Goal: Check status: Check status

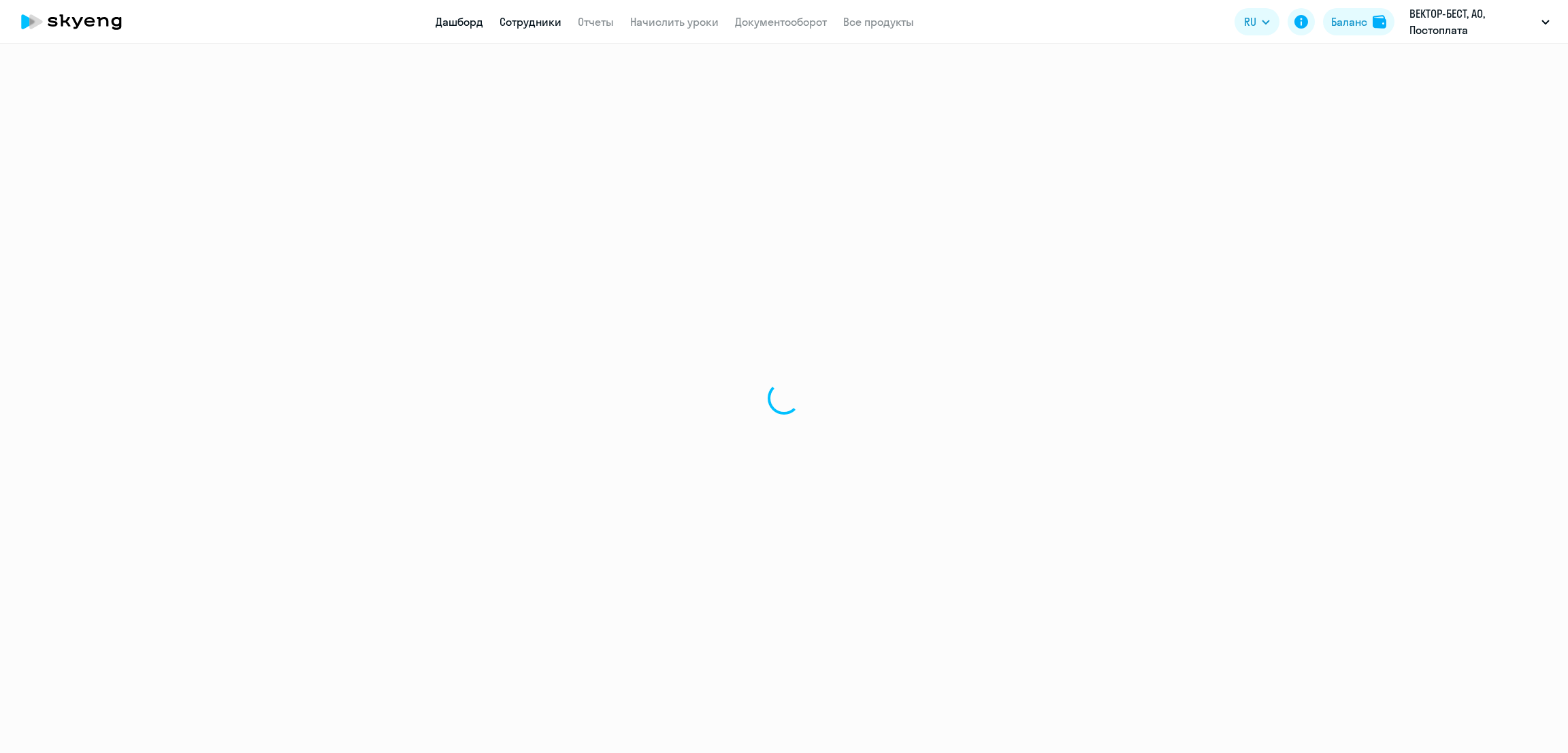
click at [466, 26] on link "Дашборд" at bounding box center [459, 21] width 48 height 13
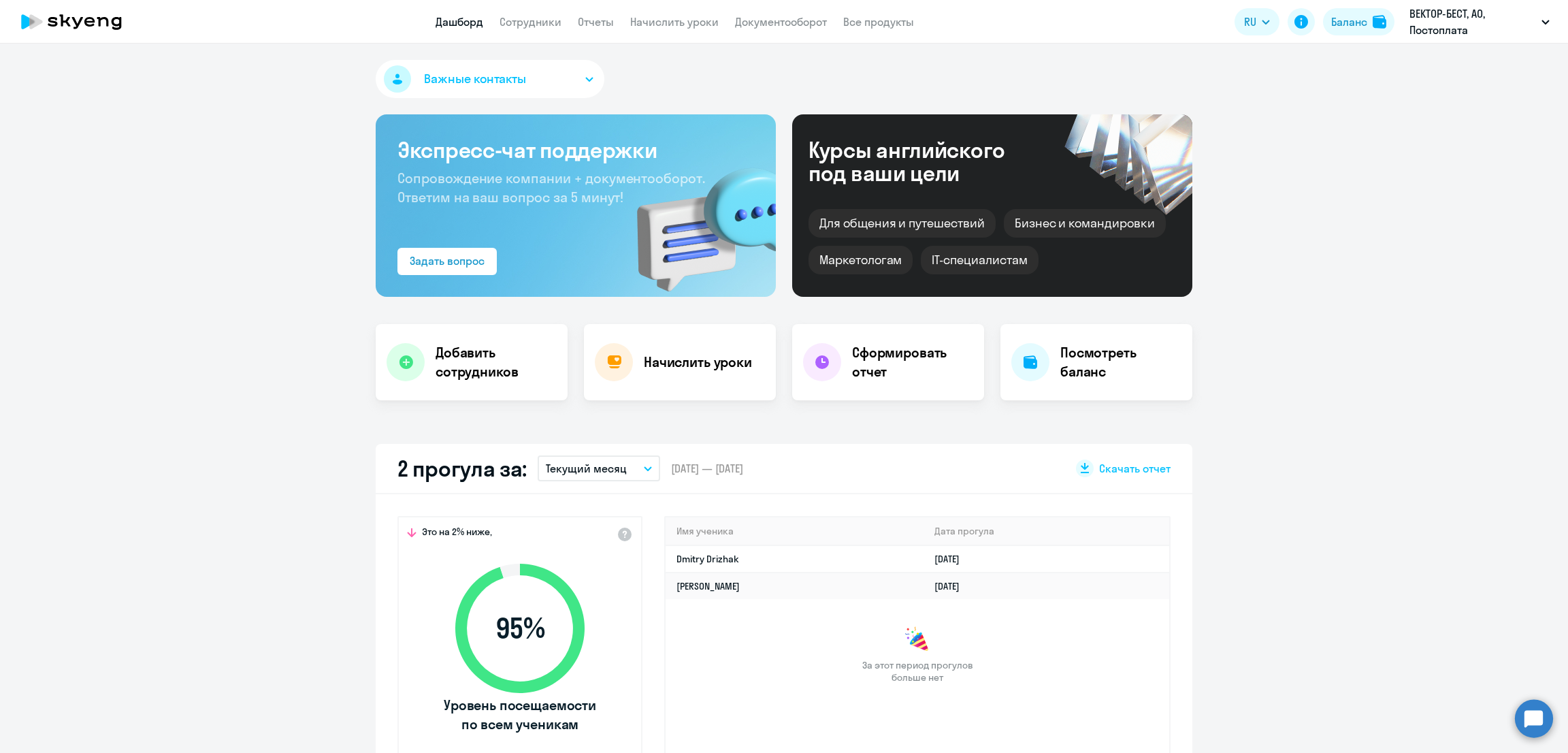
select select "30"
click at [578, 467] on p "Текущий месяц" at bounding box center [586, 468] width 81 height 17
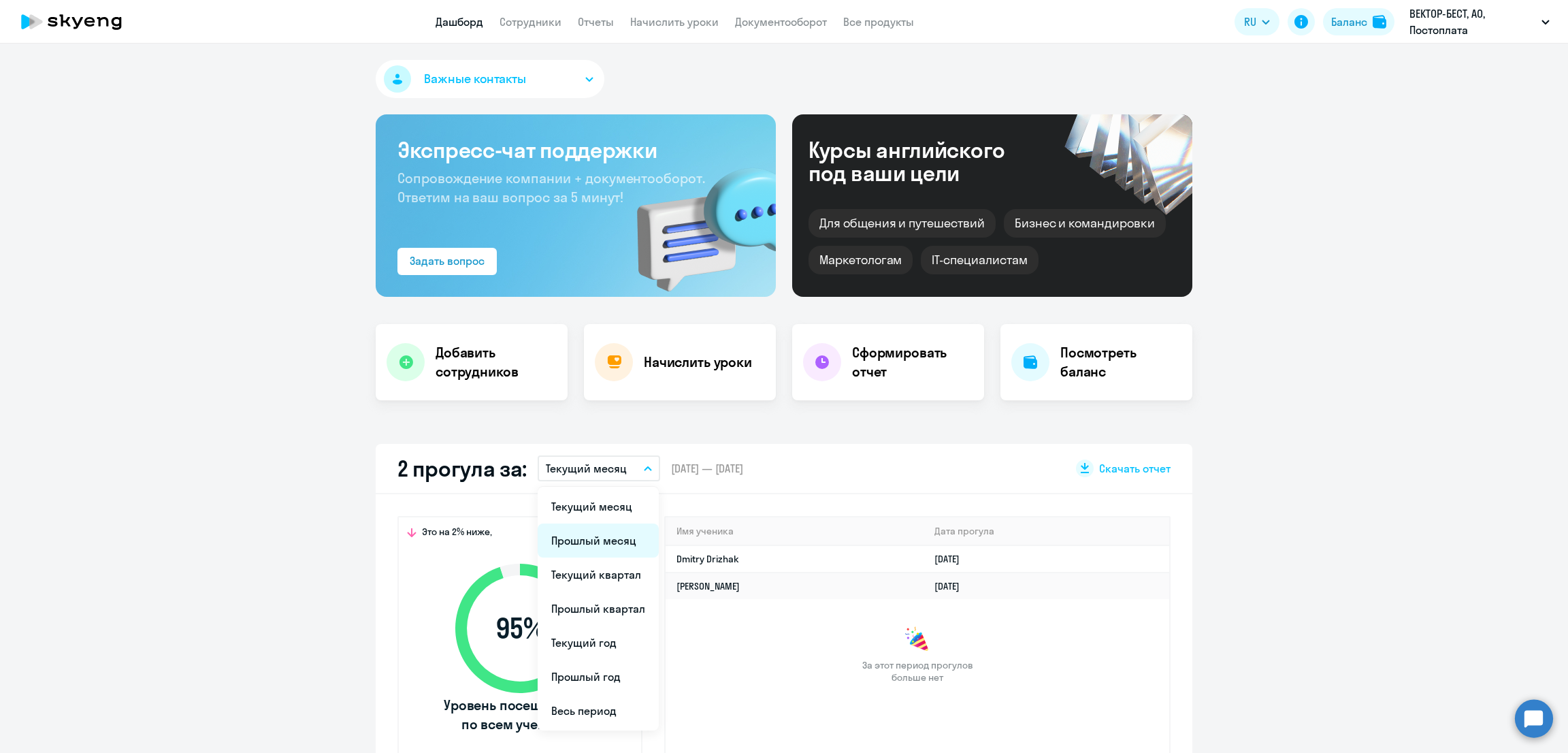
click at [593, 539] on li "Прошлый месяц" at bounding box center [598, 540] width 121 height 34
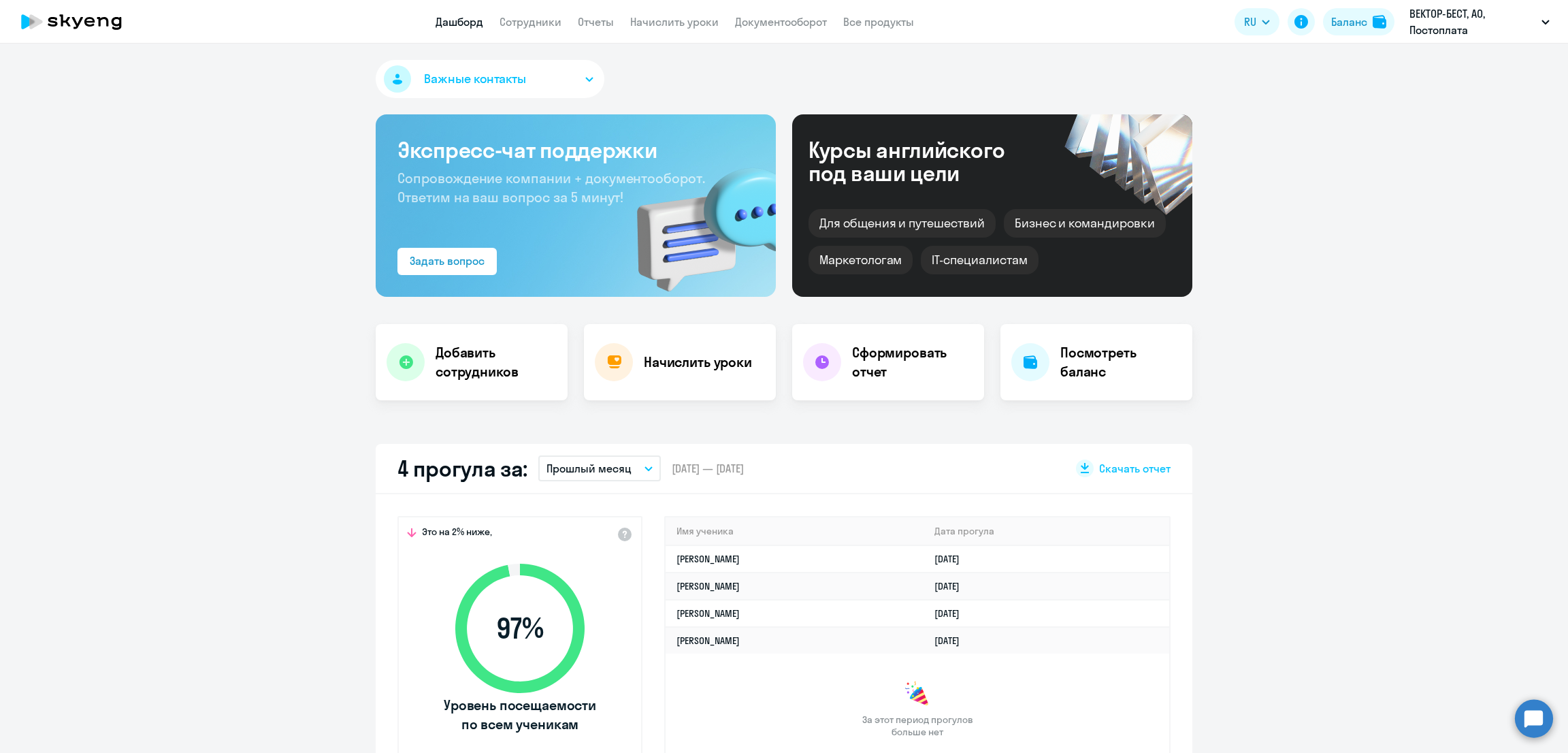
scroll to position [169, 0]
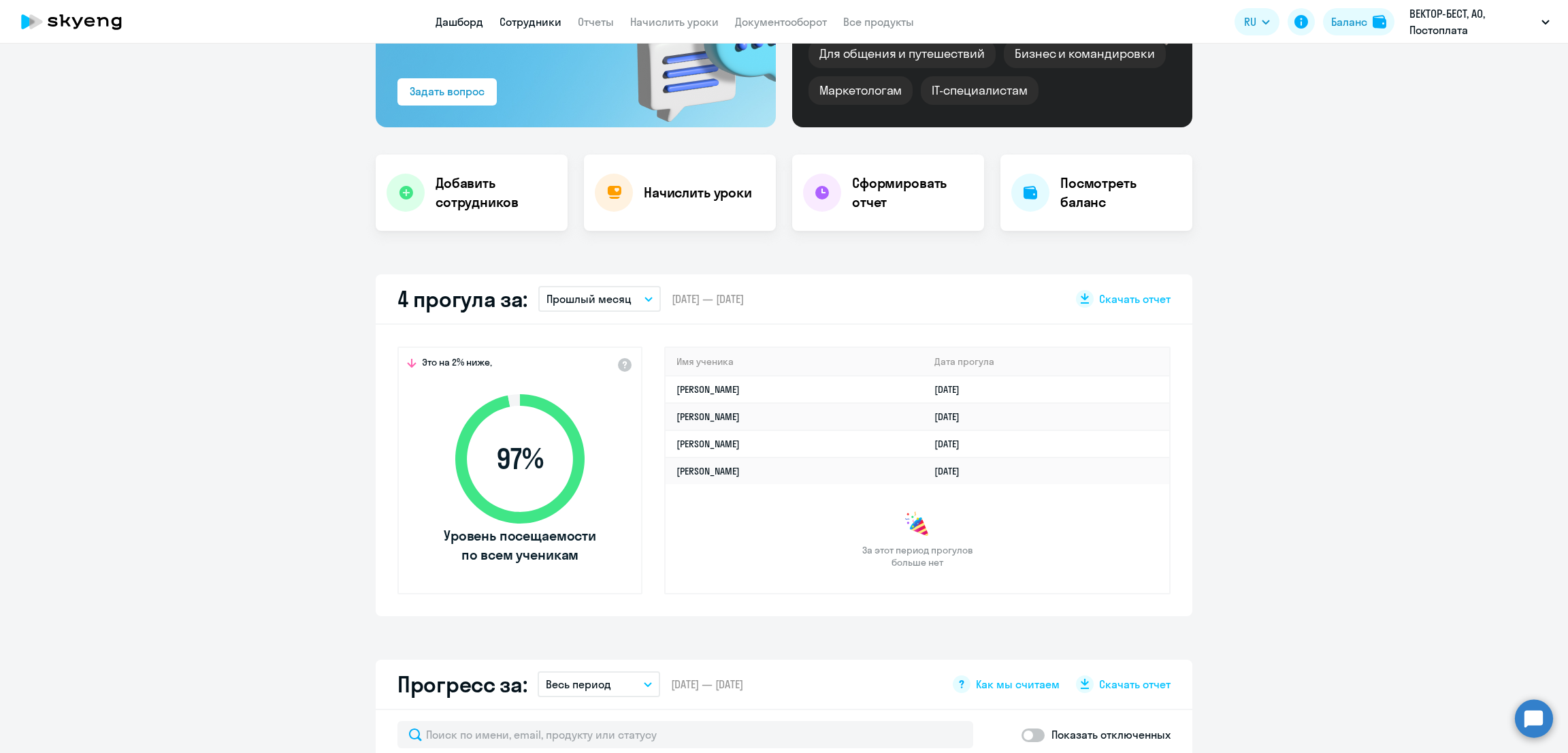
click at [550, 16] on link "Сотрудники" at bounding box center [530, 21] width 62 height 13
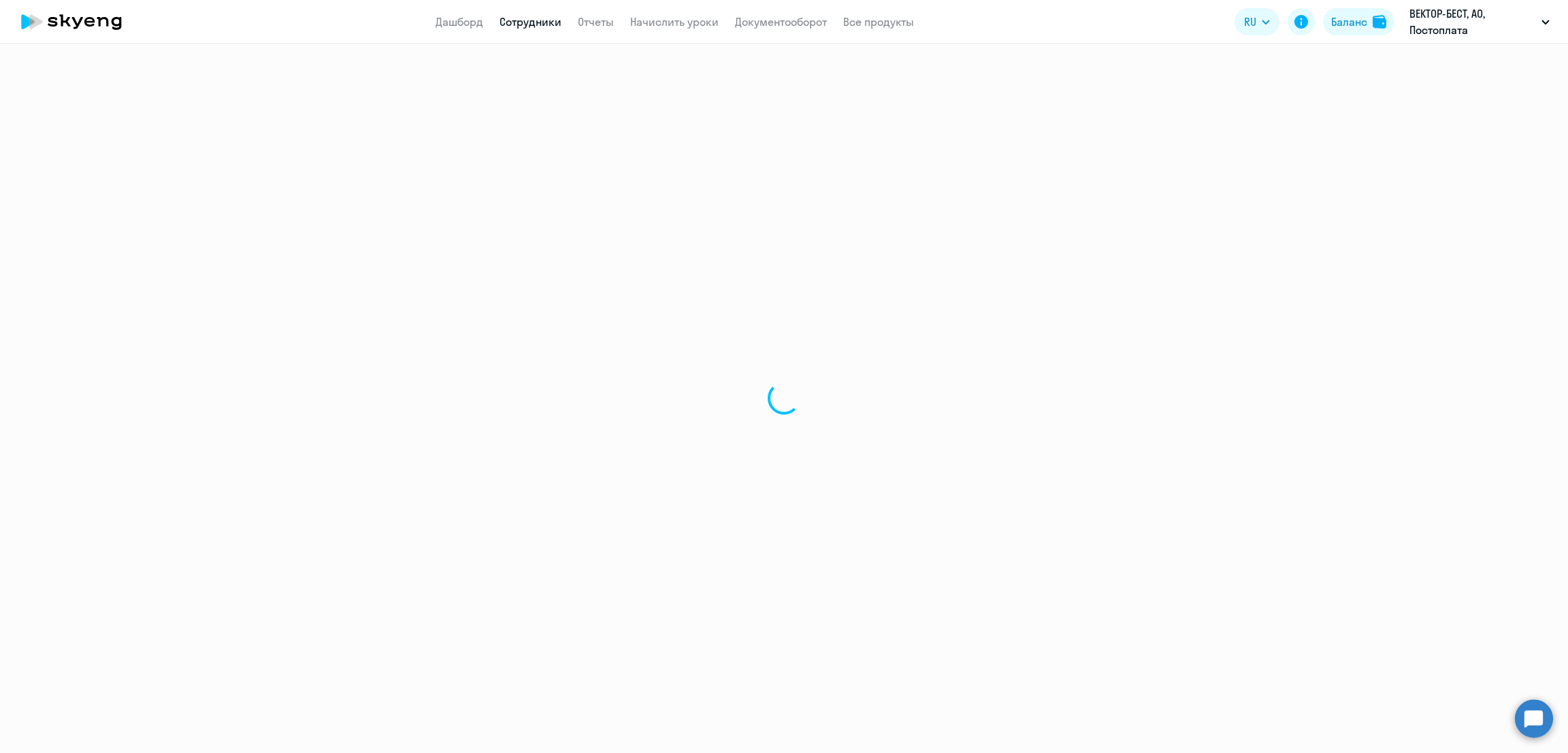
select select "30"
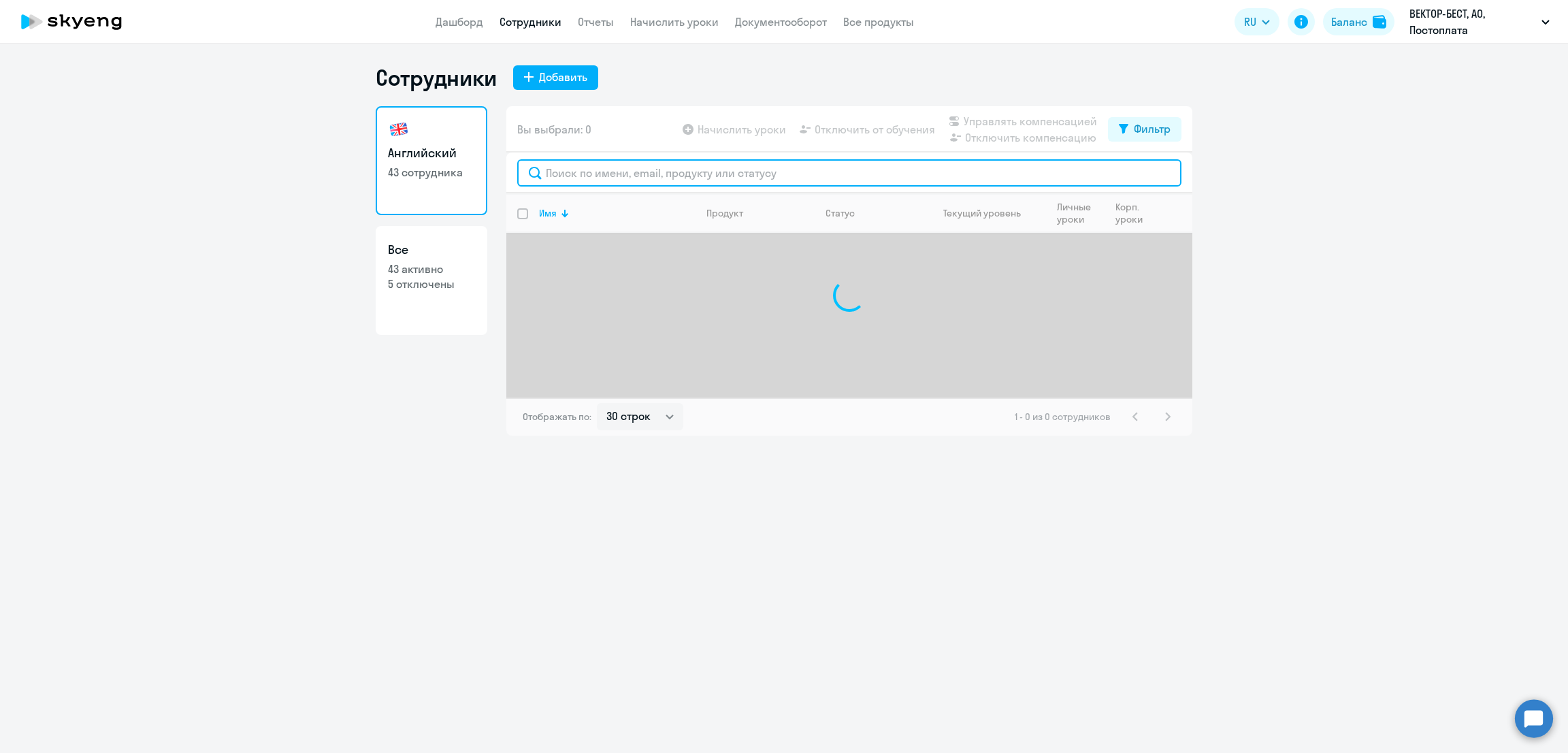
click at [634, 180] on input "text" at bounding box center [849, 172] width 664 height 28
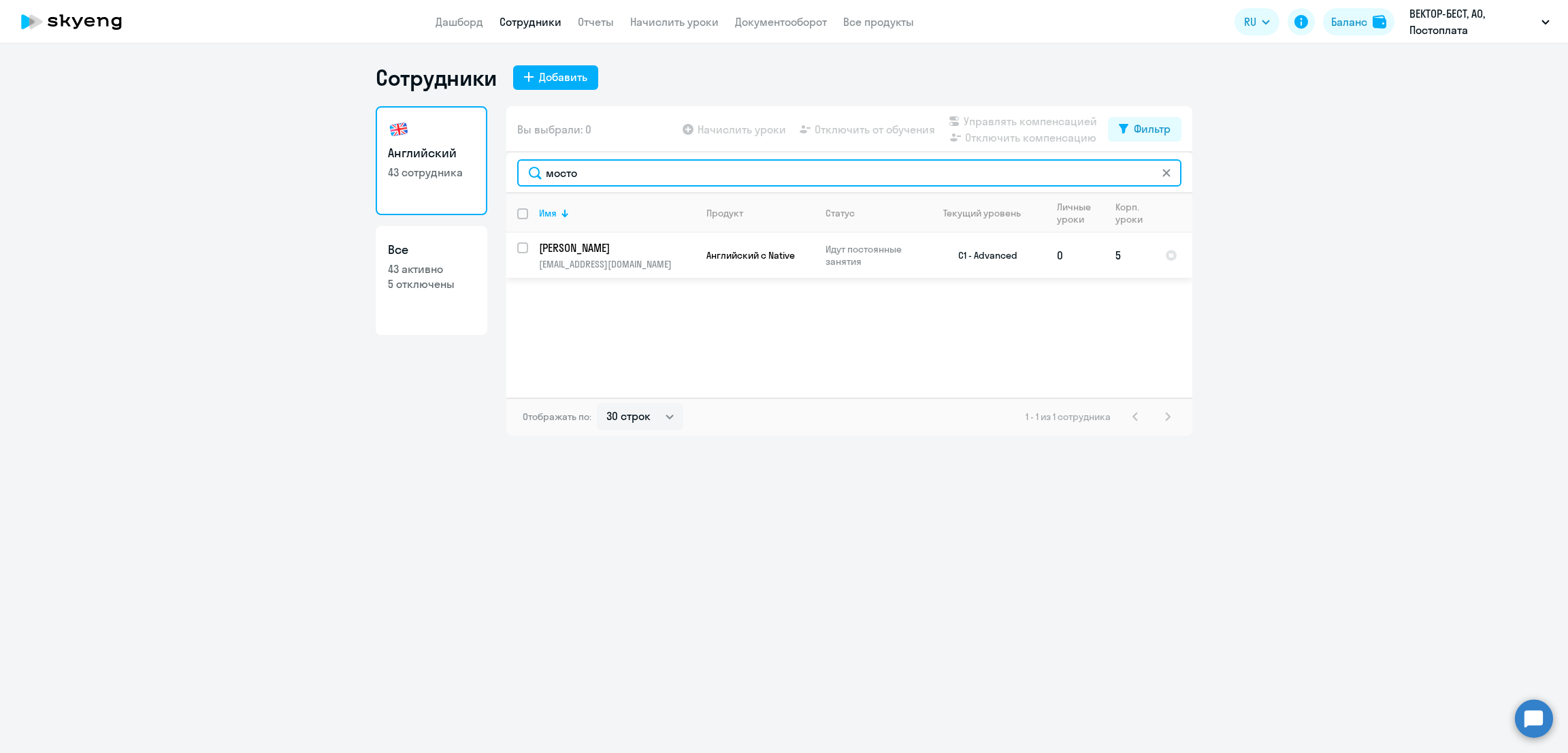
type input "мосто"
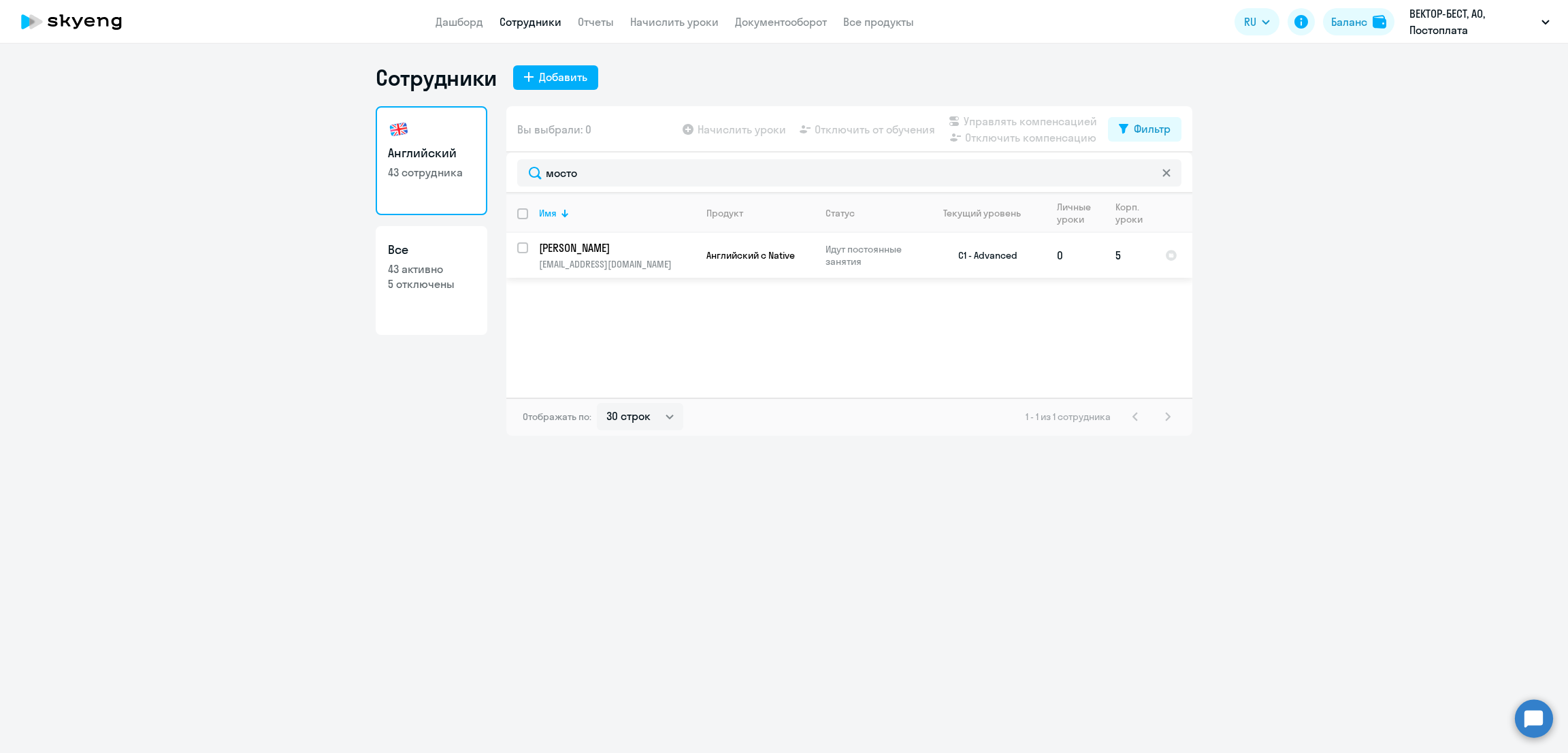
click at [609, 260] on p "[EMAIL_ADDRESS][DOMAIN_NAME]" at bounding box center [617, 264] width 156 height 13
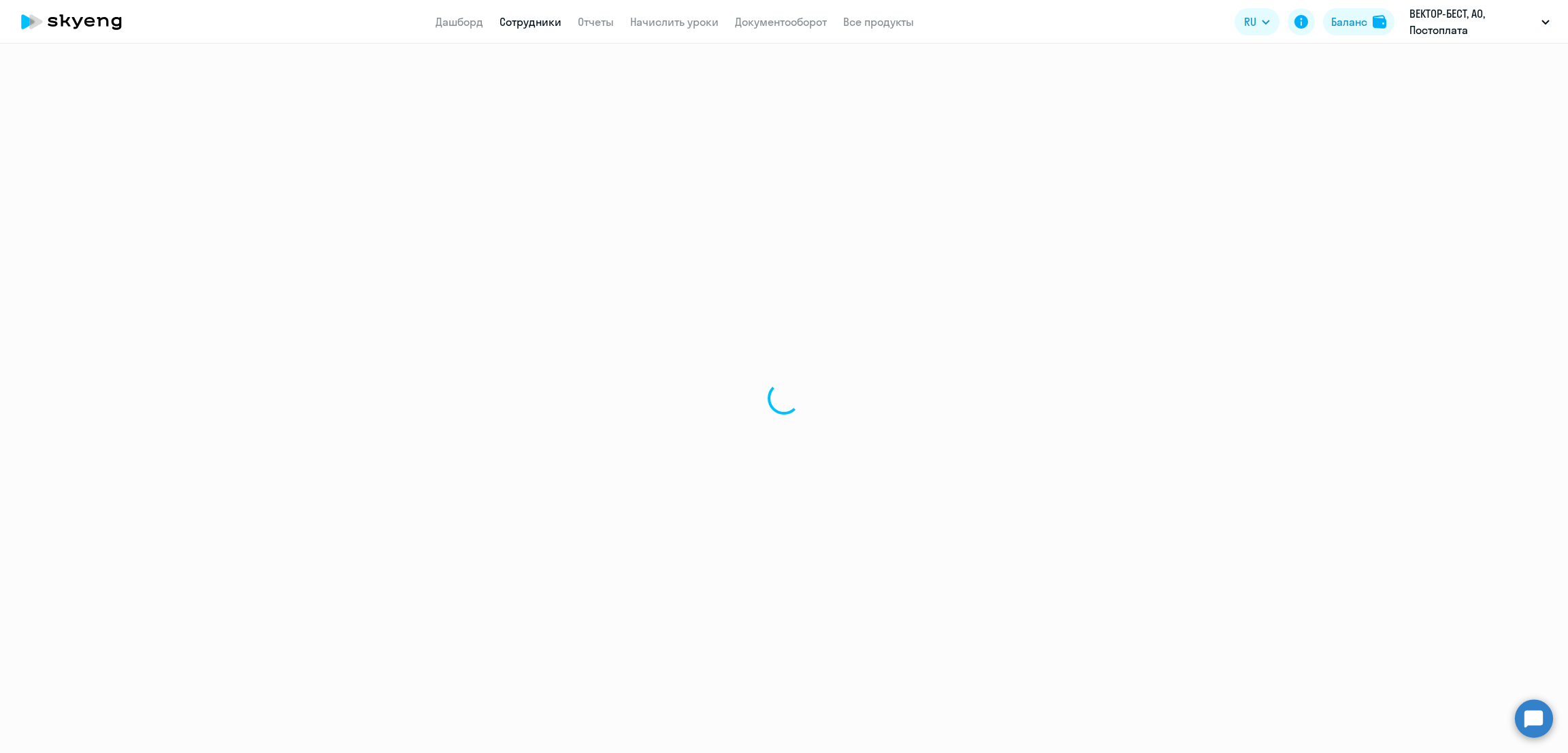
select select "english"
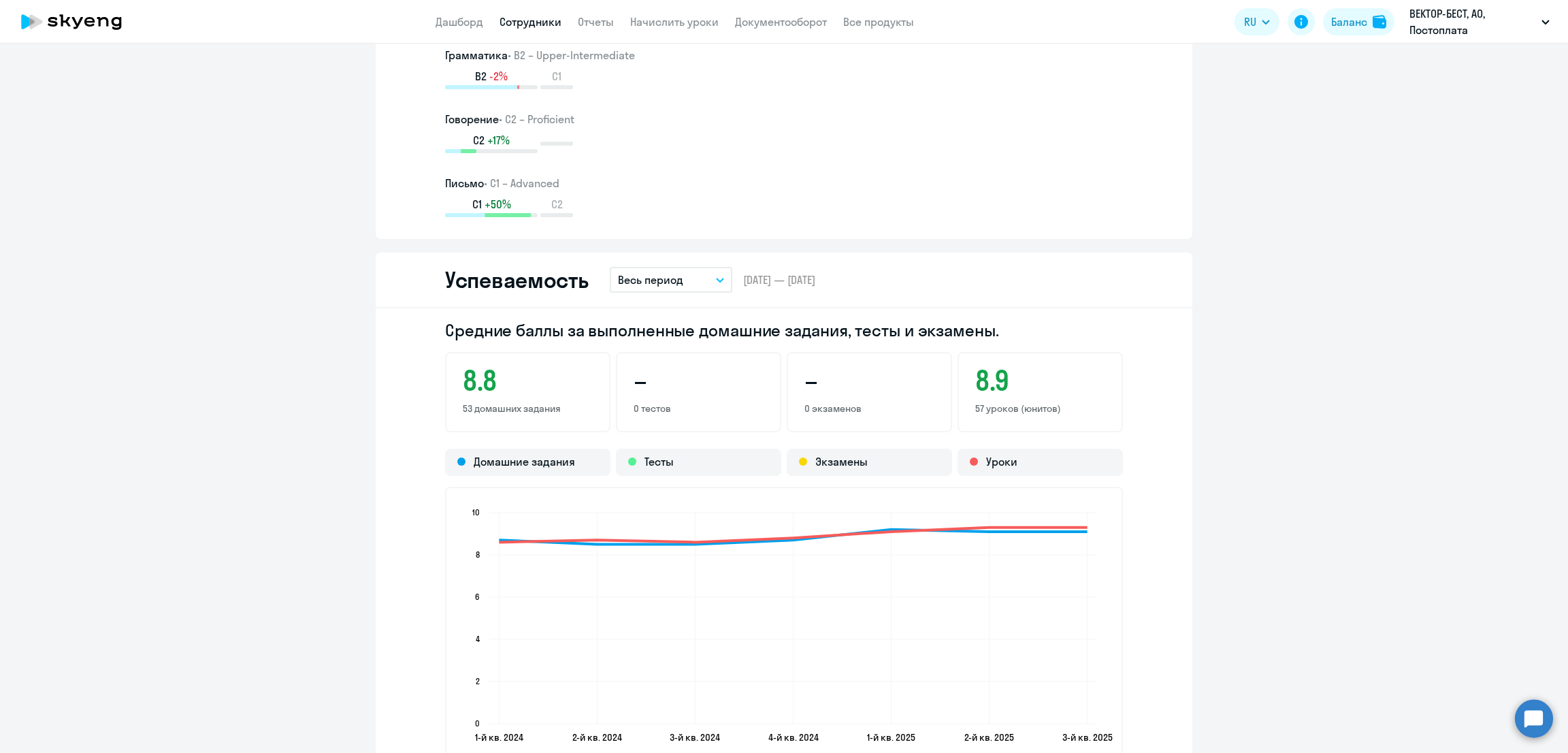
scroll to position [1702, 0]
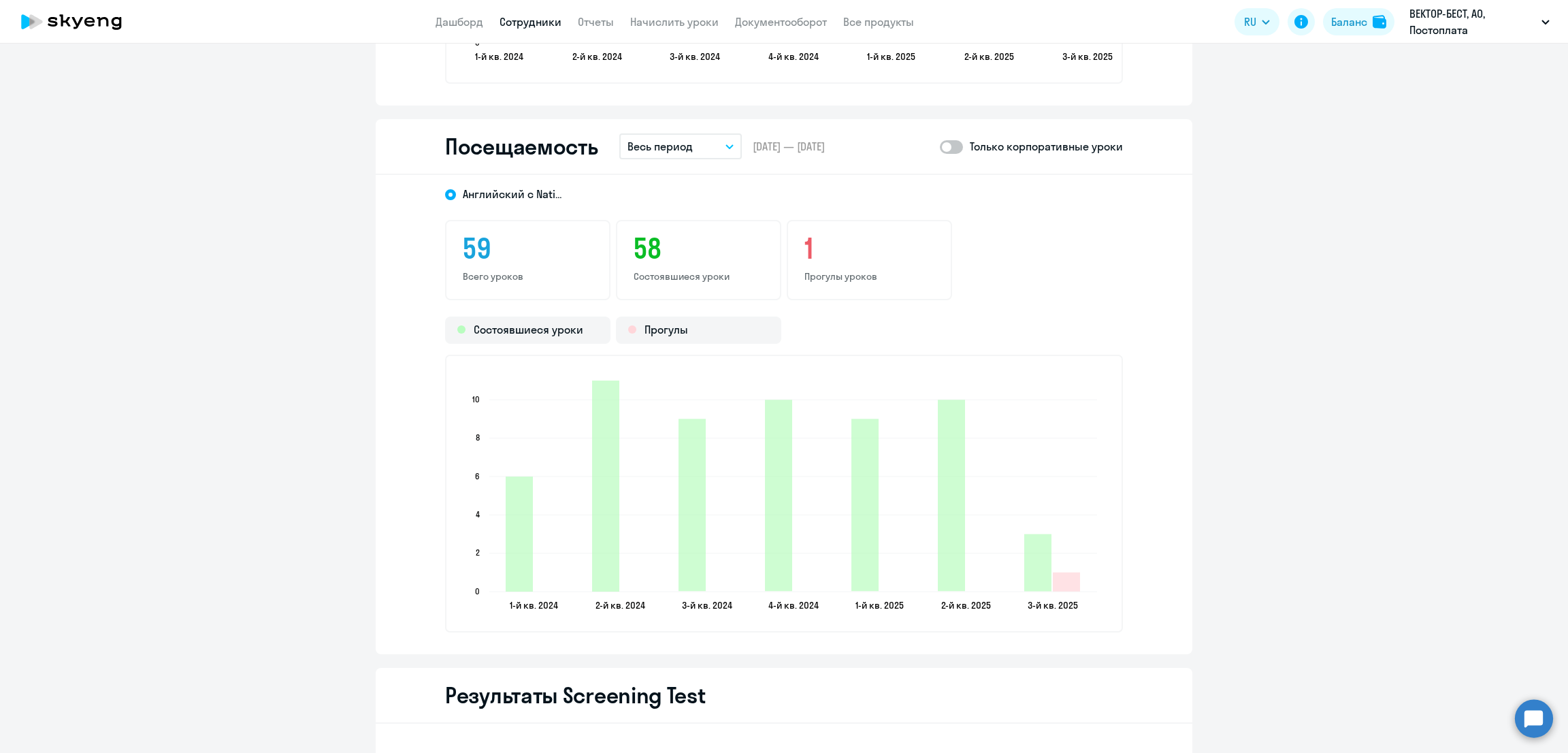
click at [654, 140] on p "Весь период" at bounding box center [660, 146] width 65 height 17
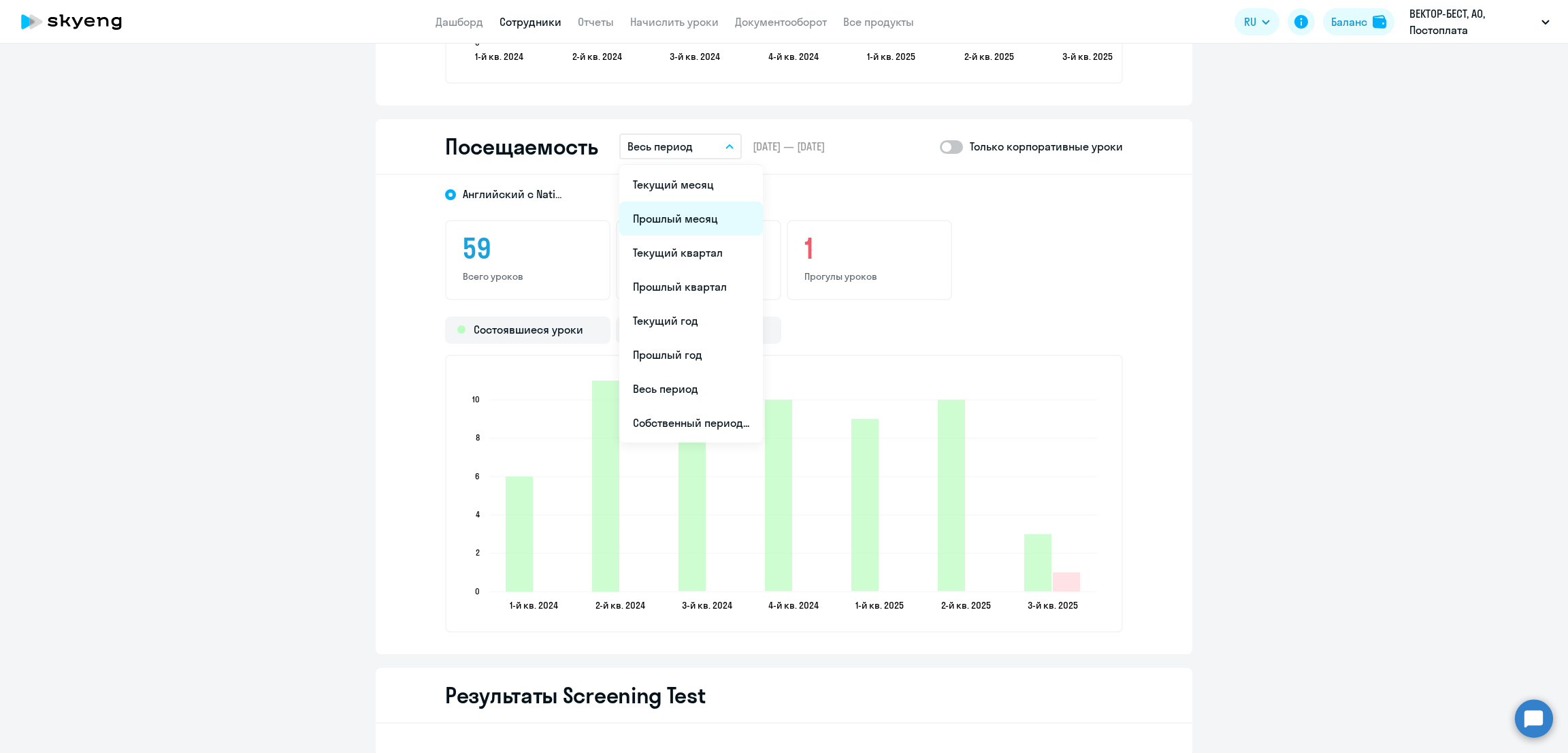
click at [681, 216] on li "Прошлый месяц" at bounding box center [690, 218] width 144 height 34
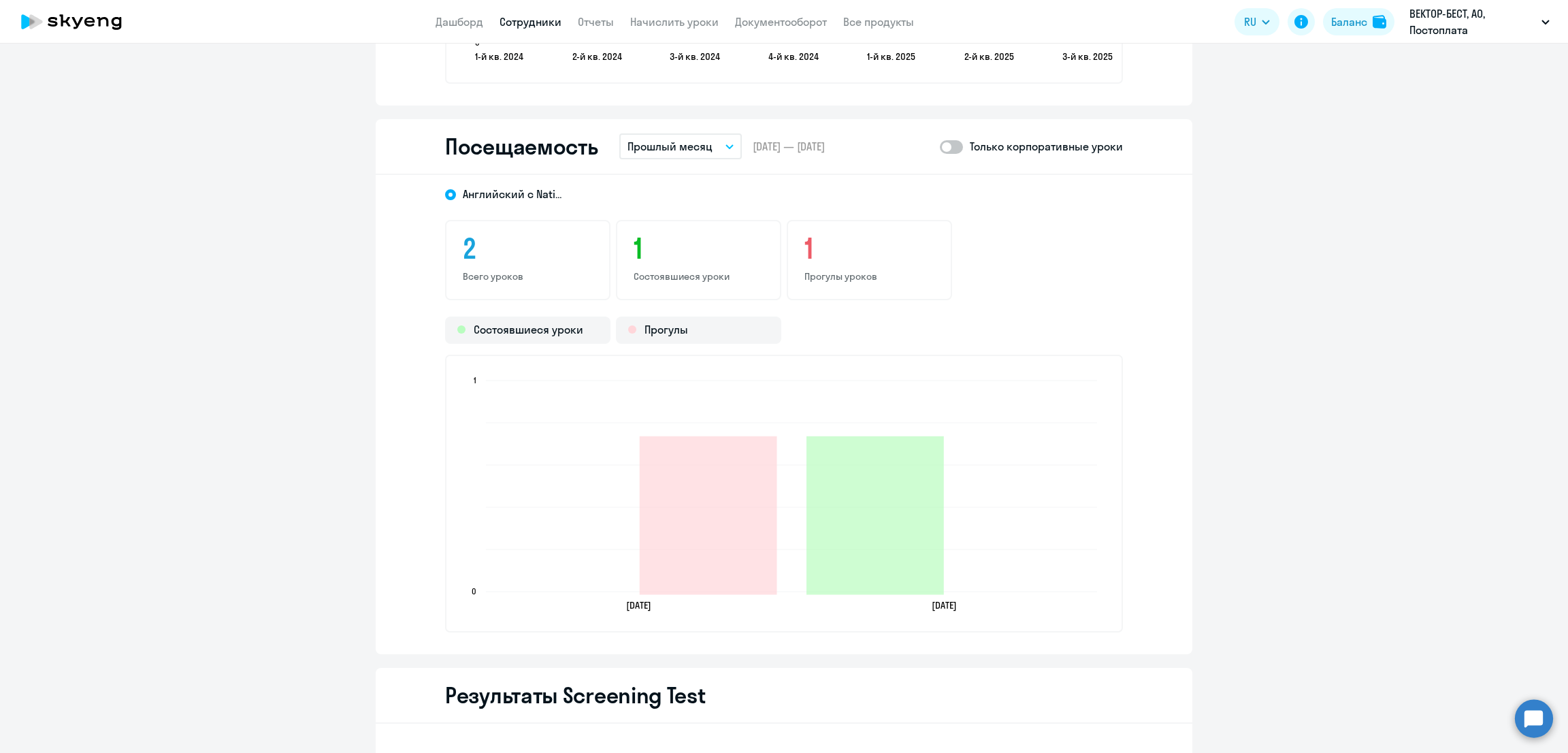
drag, startPoint x: 946, startPoint y: 136, endPoint x: 993, endPoint y: 174, distance: 60.4
click at [946, 140] on span at bounding box center [951, 146] width 23 height 13
click at [940, 146] on input "checkbox" at bounding box center [939, 146] width 1 height 1
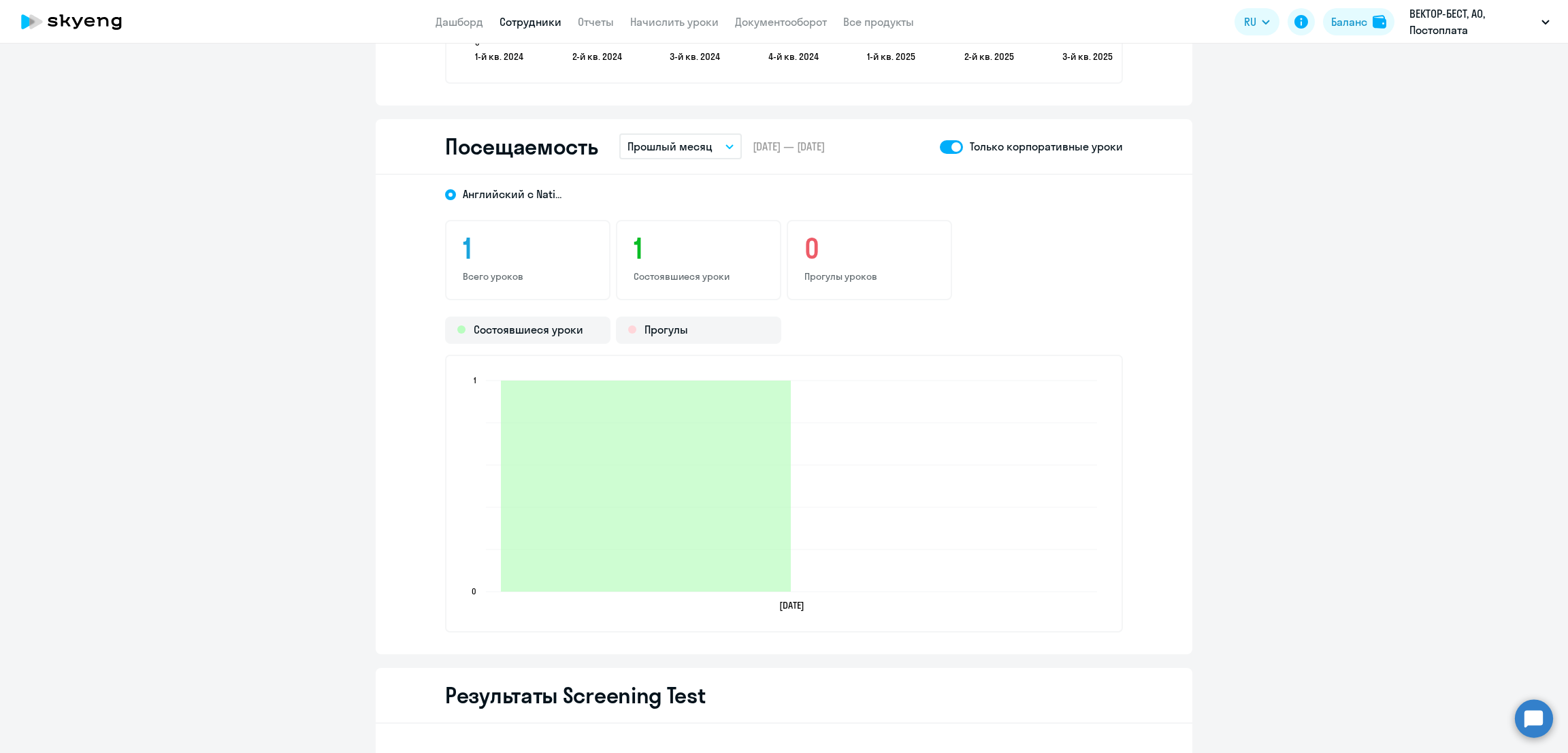
click at [944, 140] on span at bounding box center [951, 146] width 23 height 13
click at [940, 146] on input "checkbox" at bounding box center [939, 146] width 1 height 1
checkbox input "false"
